Goal: Ask a question

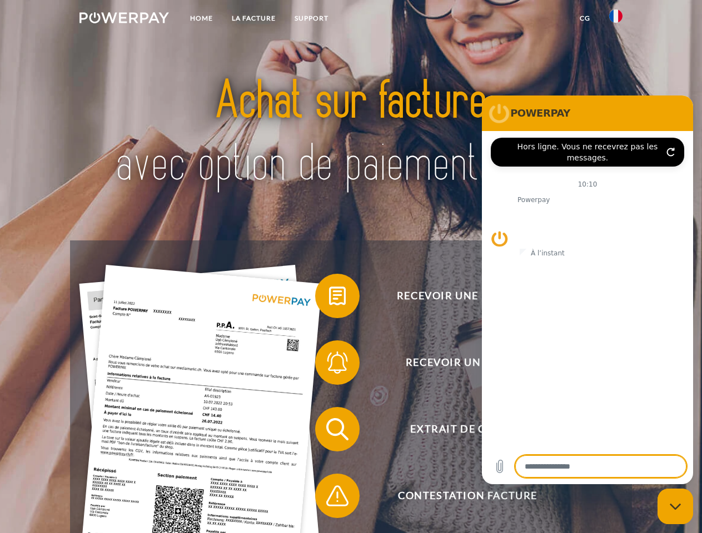
click at [124, 19] on img at bounding box center [123, 17] width 89 height 11
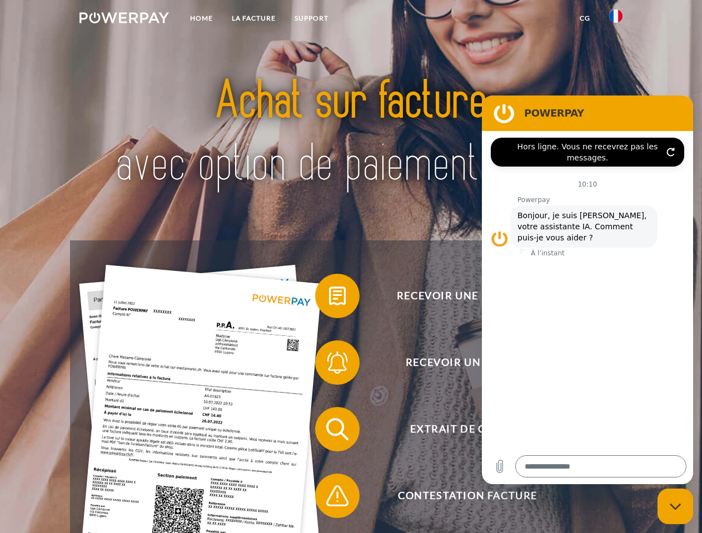
click at [616, 19] on img at bounding box center [615, 15] width 13 height 13
click at [584, 18] on link "CG" at bounding box center [584, 18] width 29 height 20
click at [329, 298] on span at bounding box center [321, 296] width 56 height 56
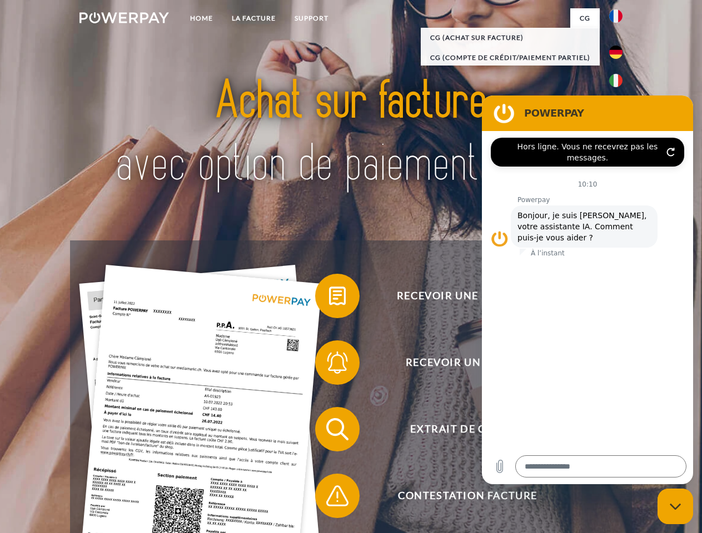
click at [329, 365] on span at bounding box center [321, 363] width 56 height 56
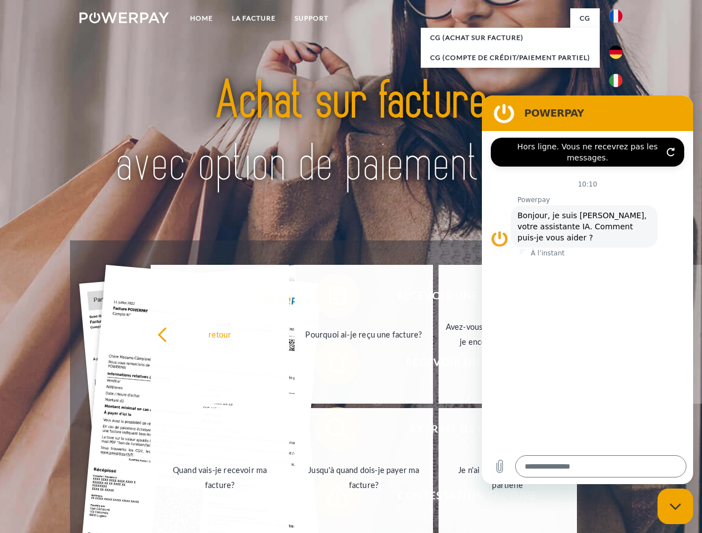
click at [329, 432] on link "Jusqu'à quand dois-je payer ma facture?" at bounding box center [363, 477] width 138 height 139
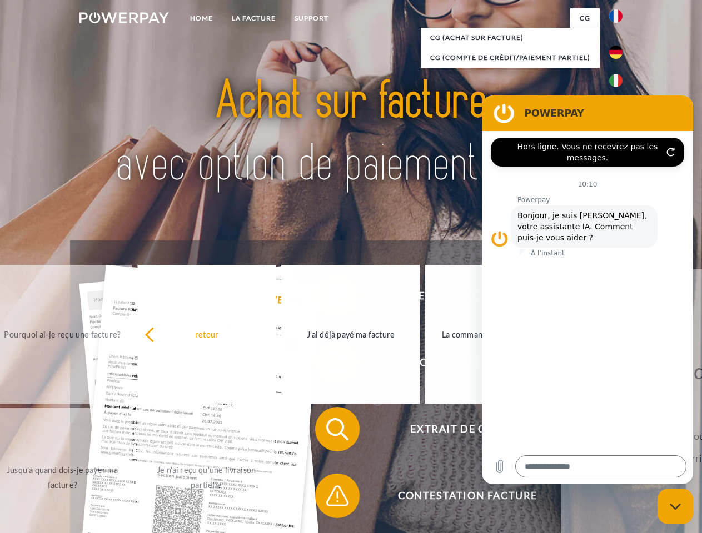
click at [329, 498] on span at bounding box center [321, 496] width 56 height 56
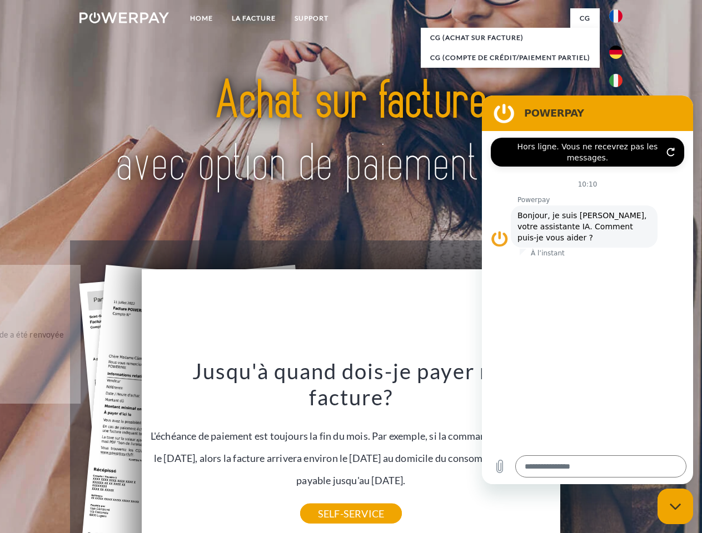
click at [675, 507] on icon "Fermer la fenêtre de messagerie" at bounding box center [675, 506] width 12 height 7
type textarea "*"
